Goal: Information Seeking & Learning: Learn about a topic

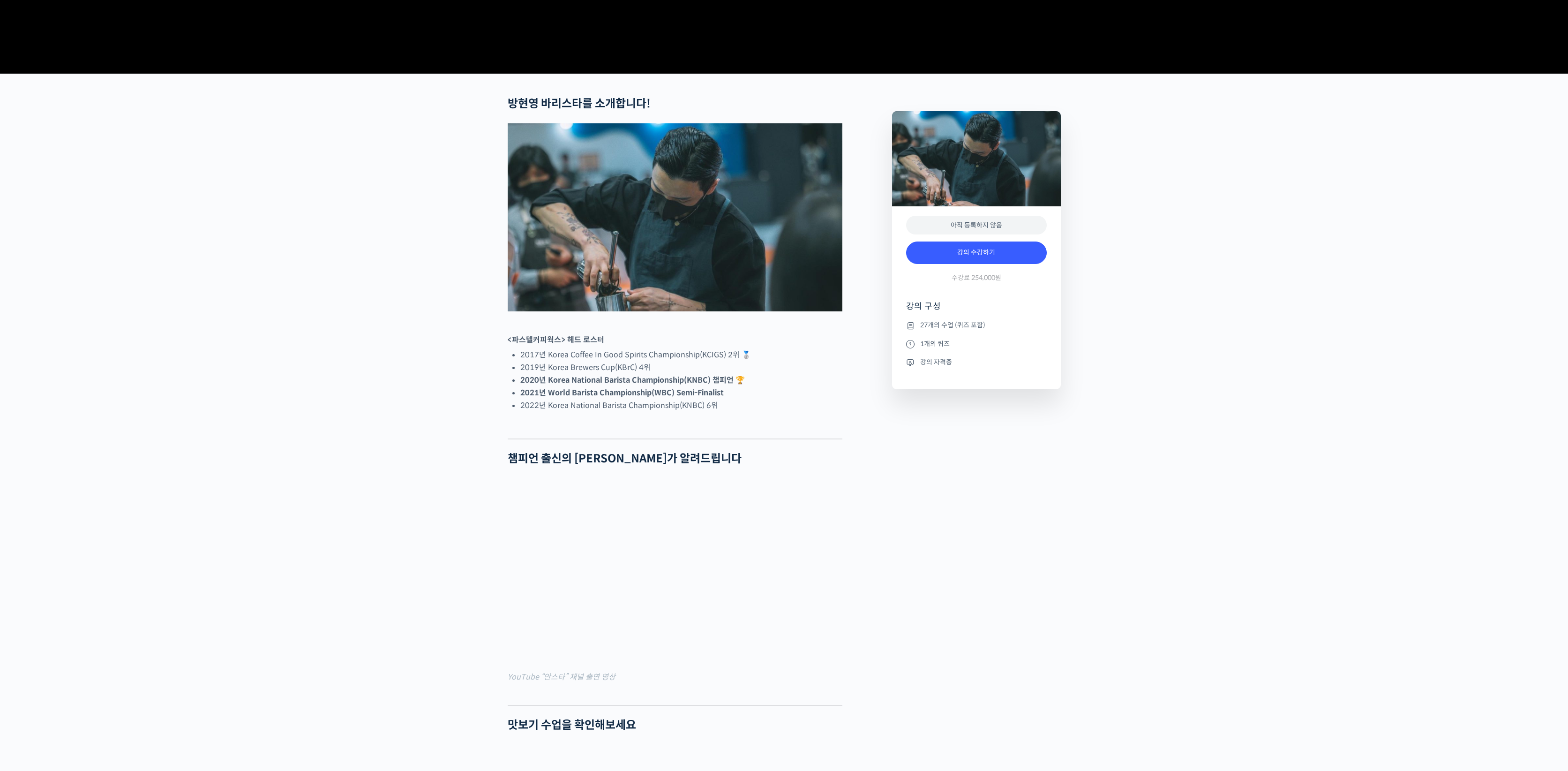
scroll to position [287, 0]
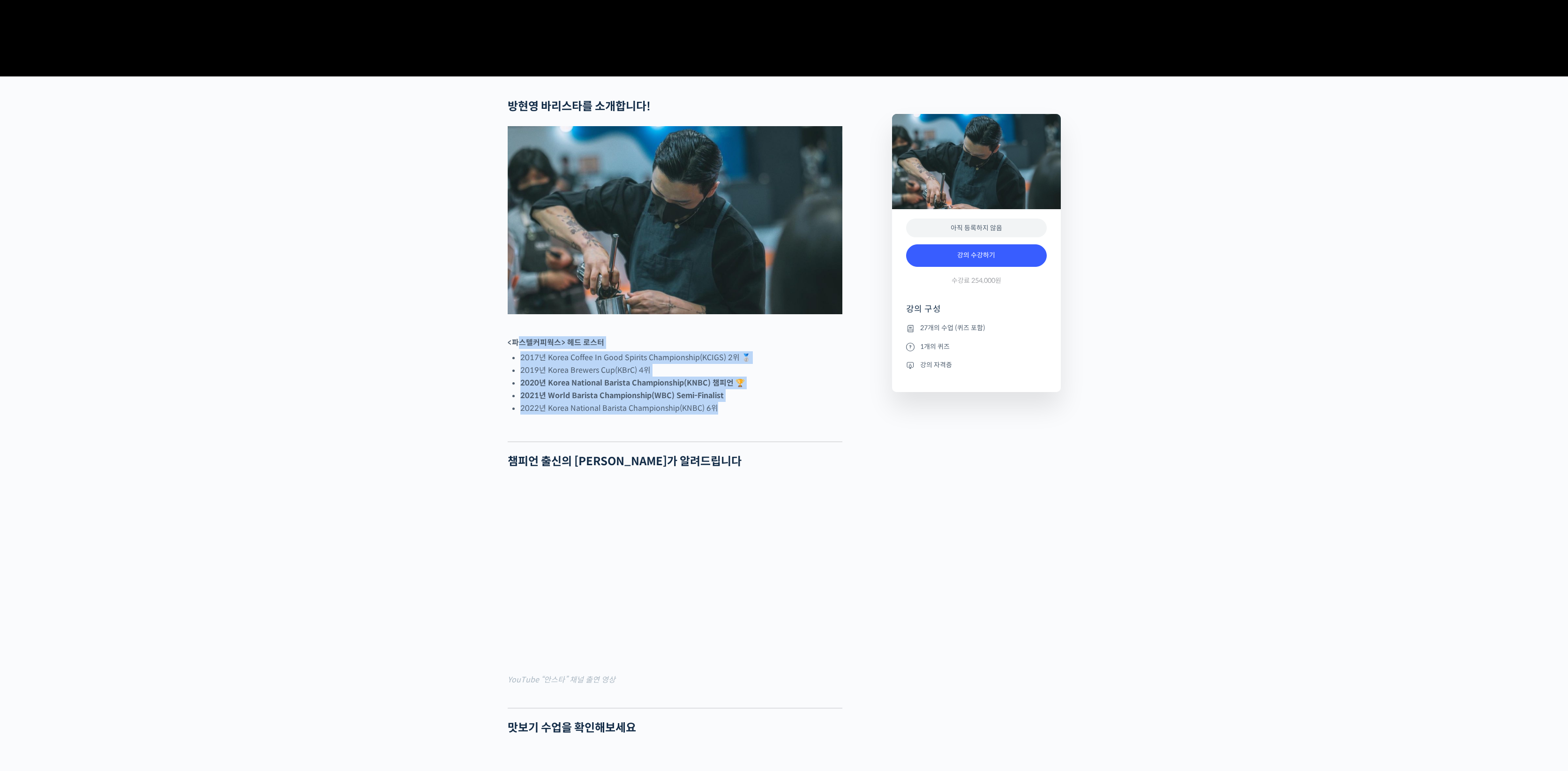
drag, startPoint x: 516, startPoint y: 378, endPoint x: 814, endPoint y: 444, distance: 305.2
click at [814, 415] on li "2022년 Korea National Barista Championship(KNBC) 6위" at bounding box center [681, 408] width 322 height 13
drag, startPoint x: 807, startPoint y: 444, endPoint x: 535, endPoint y: 370, distance: 281.9
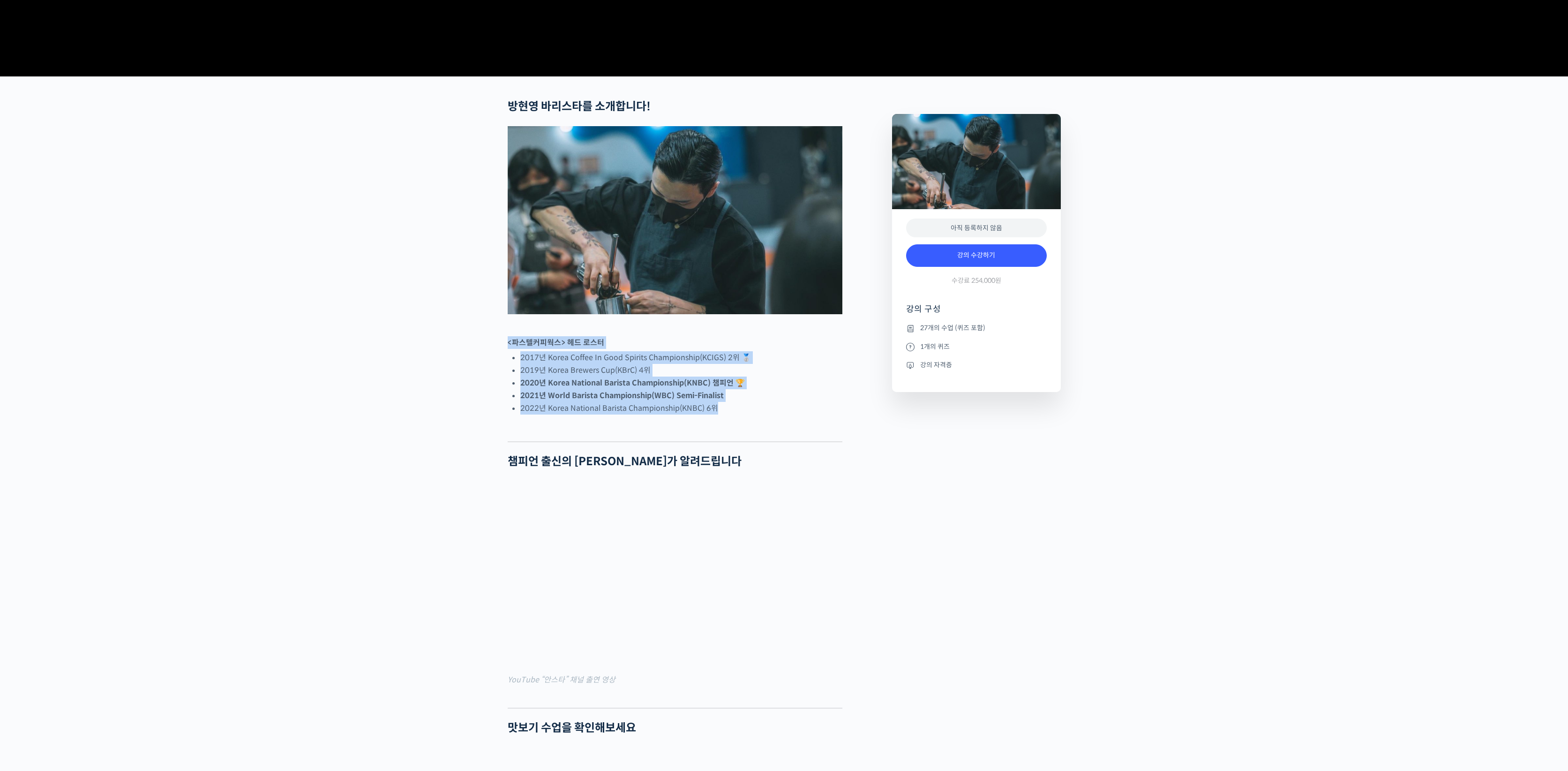
click at [507, 357] on div at bounding box center [507, 357] width 0 height 0
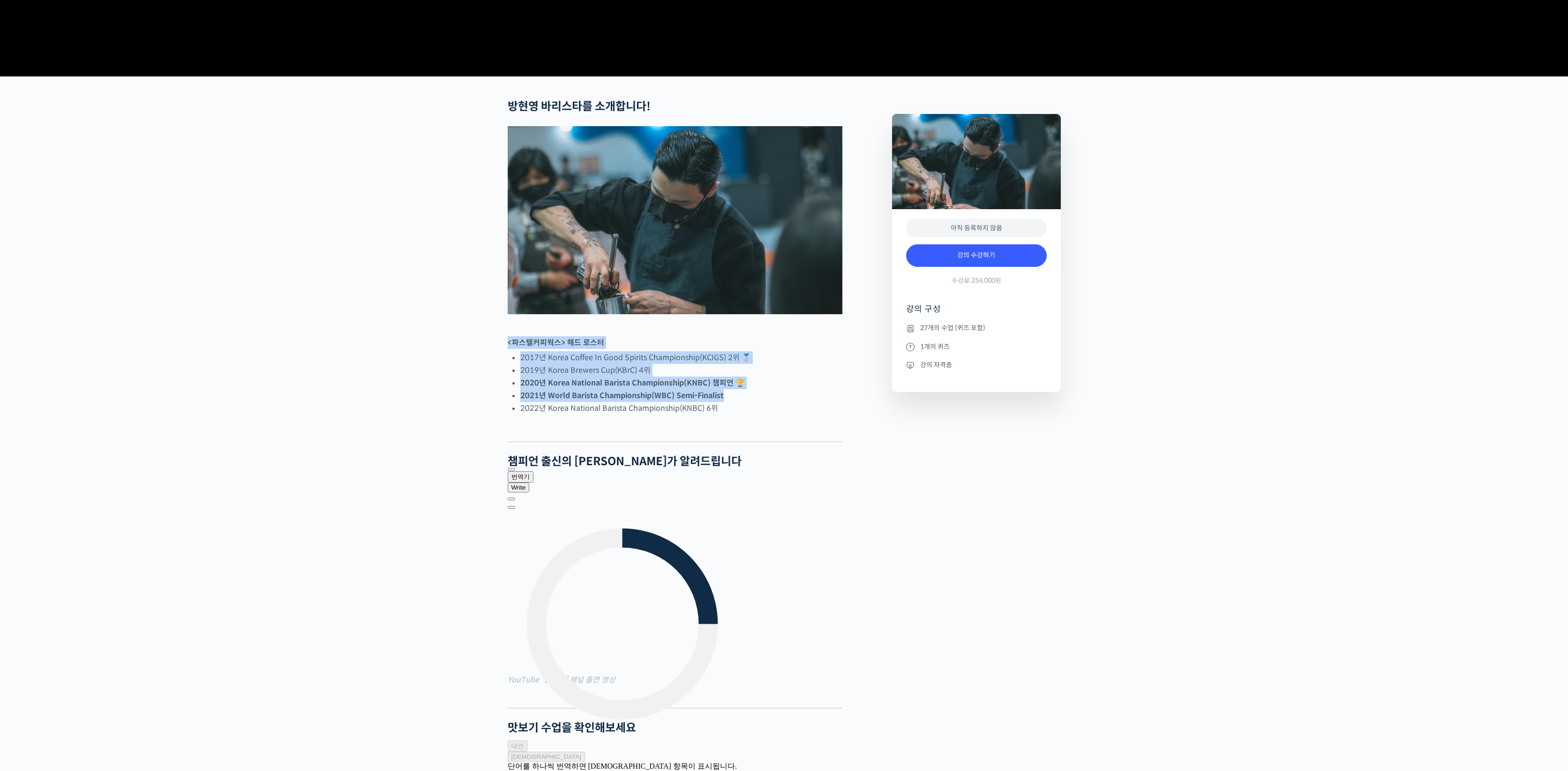
drag, startPoint x: 522, startPoint y: 370, endPoint x: 830, endPoint y: 432, distance: 314.2
click at [830, 402] on li "2021년 World Barista Championship(WBC) Semi-Finalist" at bounding box center [681, 395] width 322 height 13
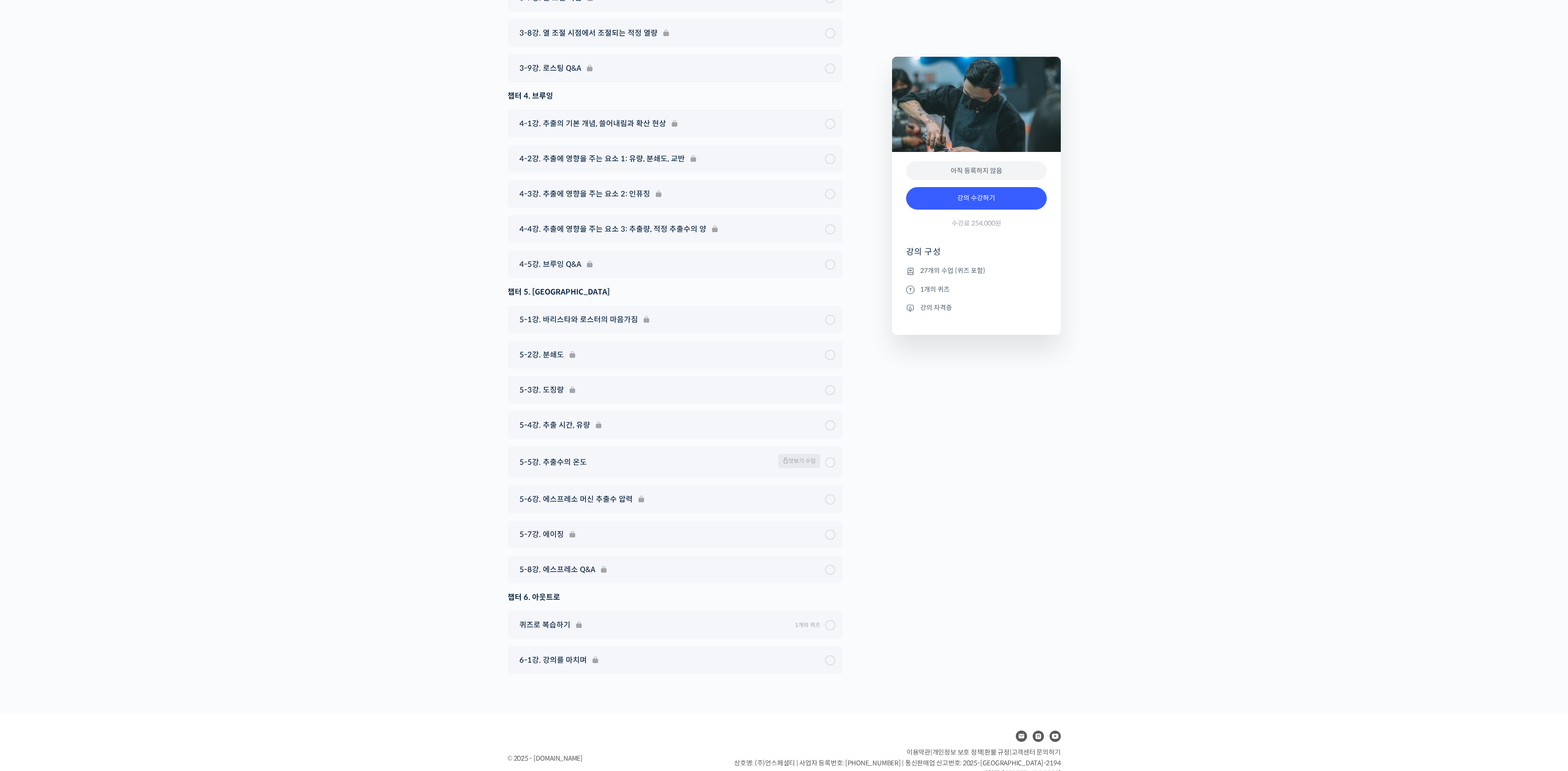
scroll to position [4360, 0]
